Goal: Task Accomplishment & Management: Use online tool/utility

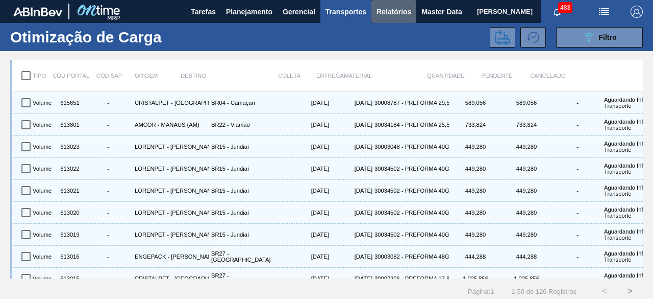
click at [396, 14] on span "Relatórios" at bounding box center [394, 12] width 35 height 12
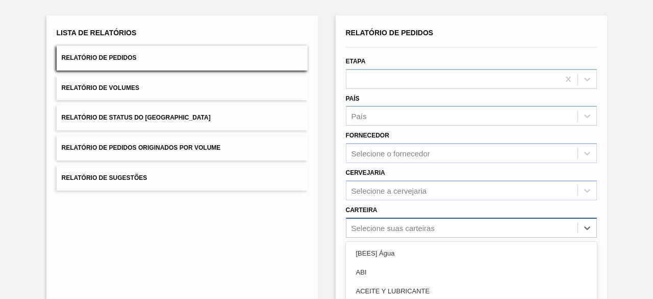
scroll to position [150, 0]
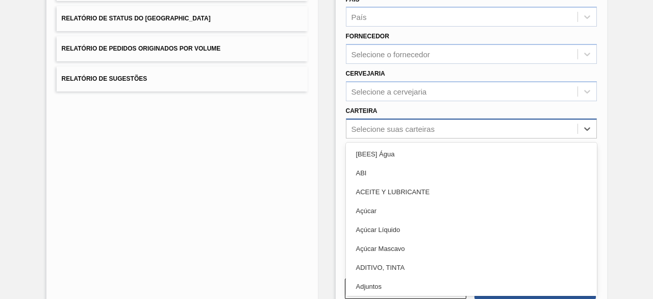
click at [512, 138] on div "option Açúcar Líquido focused, 5 of 101. 101 results available. Use Up and Down…" at bounding box center [471, 128] width 251 height 20
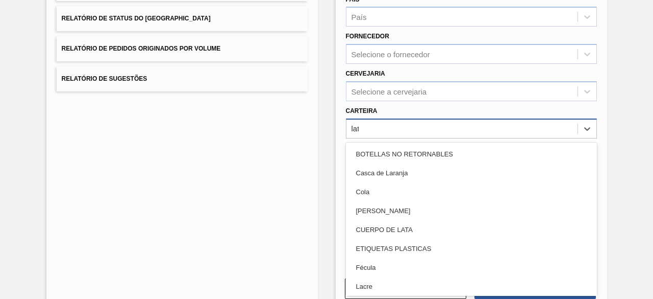
type input "lata"
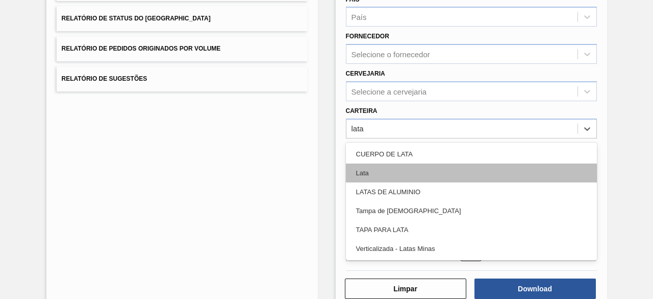
click at [447, 173] on div "Lata" at bounding box center [471, 172] width 251 height 19
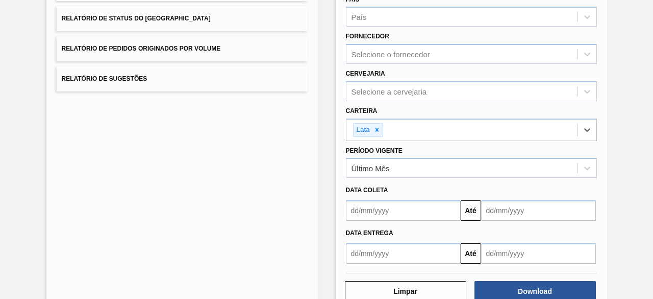
click at [399, 205] on input "text" at bounding box center [403, 210] width 115 height 20
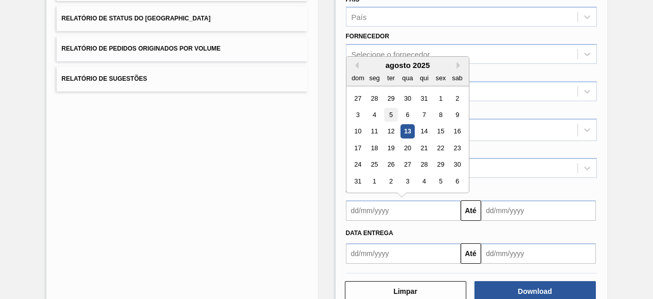
click at [390, 112] on div "5" at bounding box center [391, 115] width 14 height 14
type input "[DATE]"
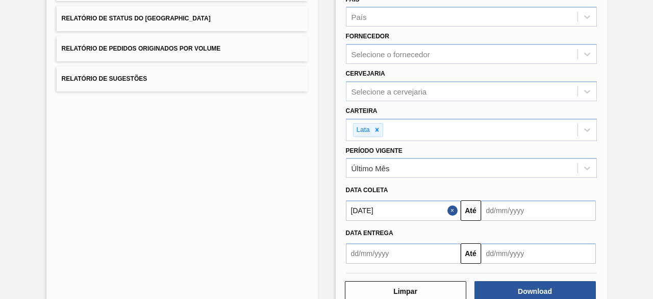
click at [518, 213] on input "text" at bounding box center [538, 210] width 115 height 20
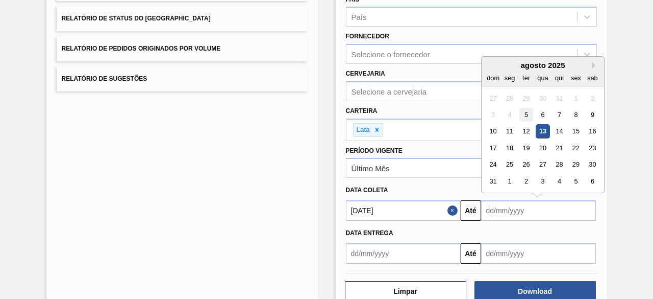
click at [525, 117] on div "5" at bounding box center [526, 115] width 14 height 14
type input "[DATE]"
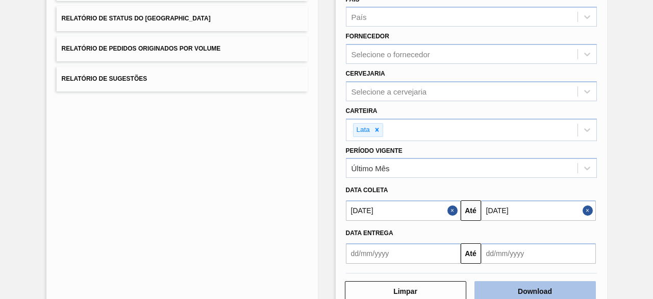
click at [551, 292] on button "Download" at bounding box center [536, 291] width 122 height 20
